Goal: Navigation & Orientation: Go to known website

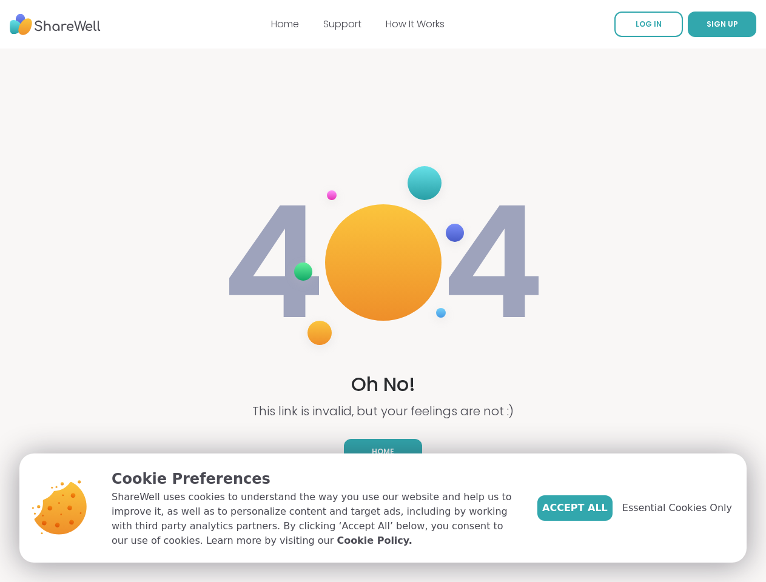
click at [383, 291] on img at bounding box center [383, 262] width 323 height 217
click at [707, 24] on span "SIGN UP" at bounding box center [723, 24] width 32 height 10
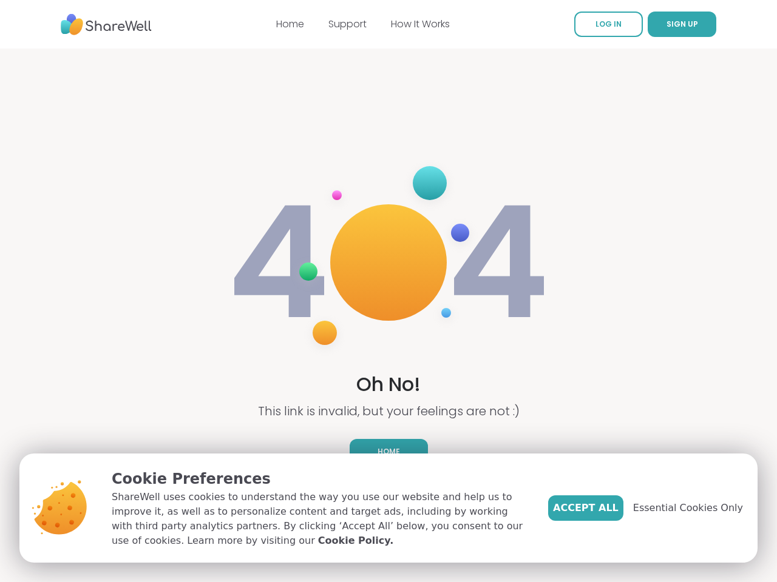
click at [684, 508] on span "Essential Cookies Only" at bounding box center [688, 508] width 110 height 15
